Goal: Use online tool/utility: Utilize a website feature to perform a specific function

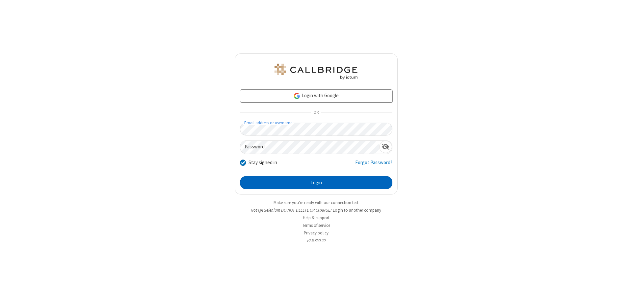
click at [316, 182] on button "Login" at bounding box center [316, 182] width 153 height 13
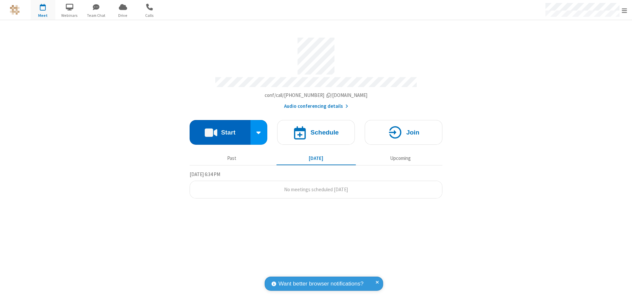
click at [220, 129] on button "Start" at bounding box center [220, 132] width 61 height 25
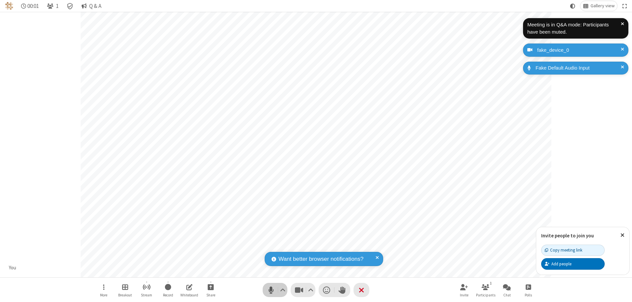
click at [271, 290] on span "Mute (⌘+Shift+A)" at bounding box center [271, 290] width 10 height 10
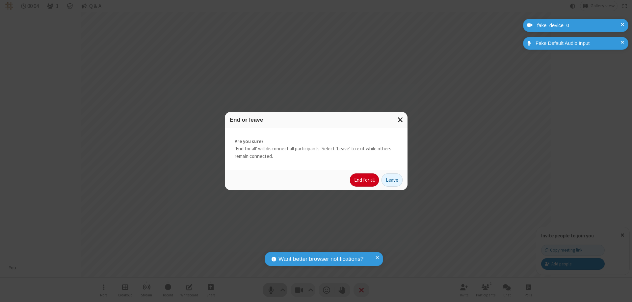
click at [365, 180] on button "End for all" at bounding box center [364, 179] width 29 height 13
